Goal: Task Accomplishment & Management: Manage account settings

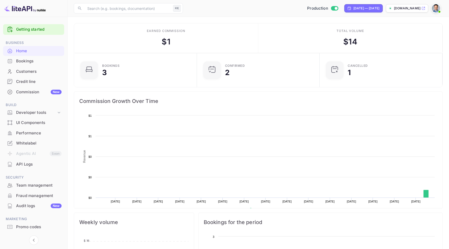
scroll to position [84, 120]
click at [39, 63] on div "Bookings" at bounding box center [38, 61] width 45 height 6
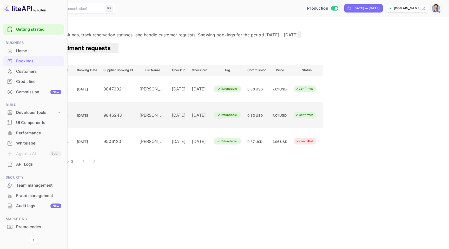
click at [189, 111] on td "[DATE]" at bounding box center [179, 115] width 20 height 26
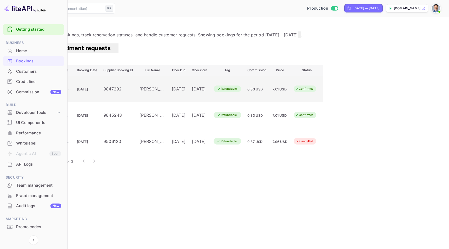
click at [169, 86] on td "[PERSON_NAME]" at bounding box center [152, 89] width 32 height 26
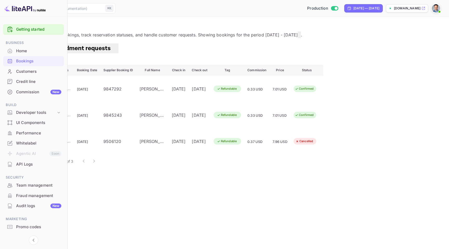
click at [174, 206] on main "Bookings View and manage all hotel bookings, track reservation statuses, and ha…" at bounding box center [224, 133] width 449 height 232
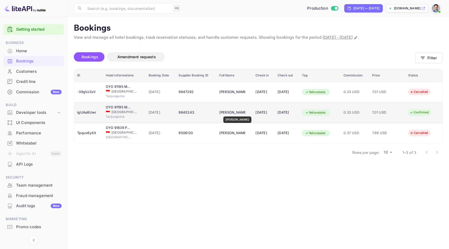
click at [237, 113] on div "[PERSON_NAME]" at bounding box center [232, 112] width 26 height 8
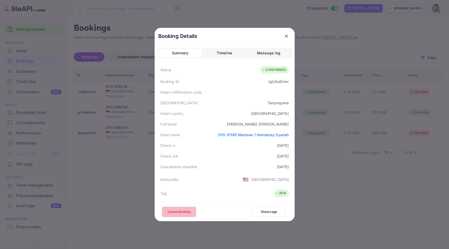
click at [190, 209] on button "Cancel Booking" at bounding box center [179, 212] width 34 height 10
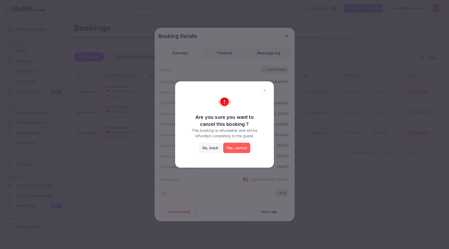
click at [237, 150] on button "Yes, cancel" at bounding box center [236, 148] width 27 height 10
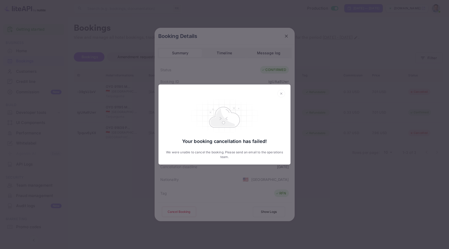
click at [235, 184] on div "Your booking cancellation has failed! We were unable to cancel the booking. Ple…" at bounding box center [224, 124] width 449 height 249
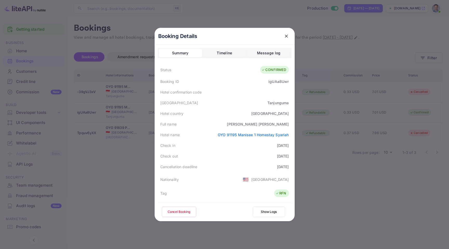
click at [287, 34] on icon "close" at bounding box center [286, 36] width 5 height 5
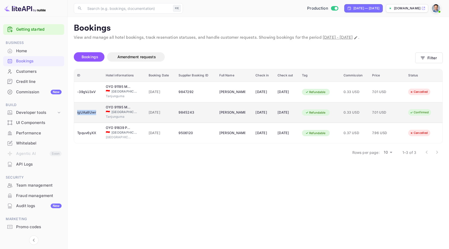
copy div "igUAa8Uwr"
drag, startPoint x: 99, startPoint y: 114, endPoint x: 77, endPoint y: 115, distance: 22.4
click at [77, 115] on td "igUAa8Uwr" at bounding box center [88, 112] width 29 height 21
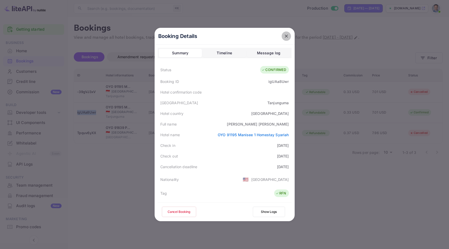
click at [287, 40] on button "close" at bounding box center [286, 35] width 9 height 9
